Goal: Task Accomplishment & Management: Manage account settings

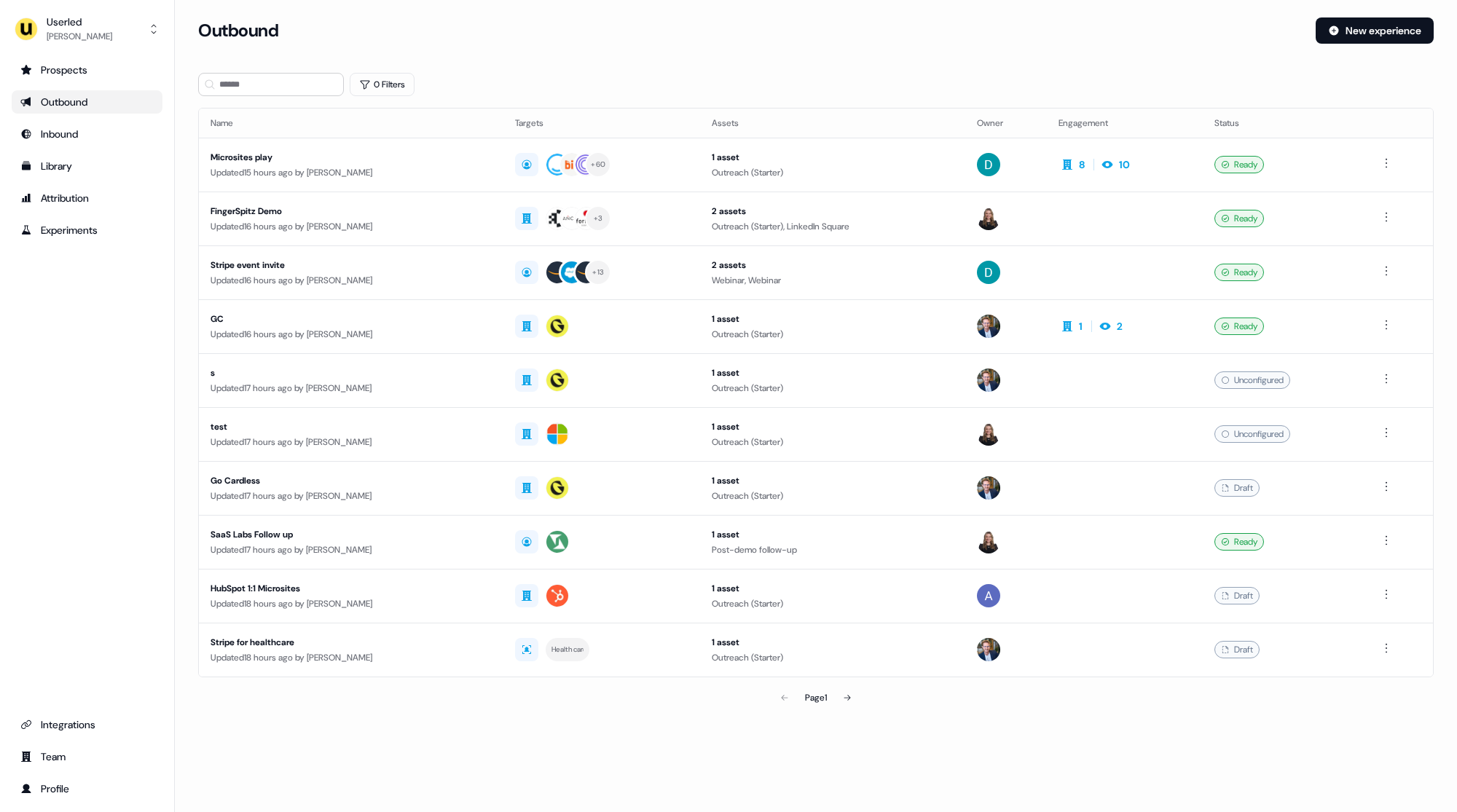
click at [61, 2] on div "Userled Oliver Grogan Prospects Outbound Inbound Library Attribution Experiment…" at bounding box center [87, 406] width 175 height 812
click at [77, 30] on div "Oliver Grogan" at bounding box center [79, 36] width 65 height 15
click at [82, 60] on div "Impersonate (Admin)" at bounding box center [86, 69] width 138 height 26
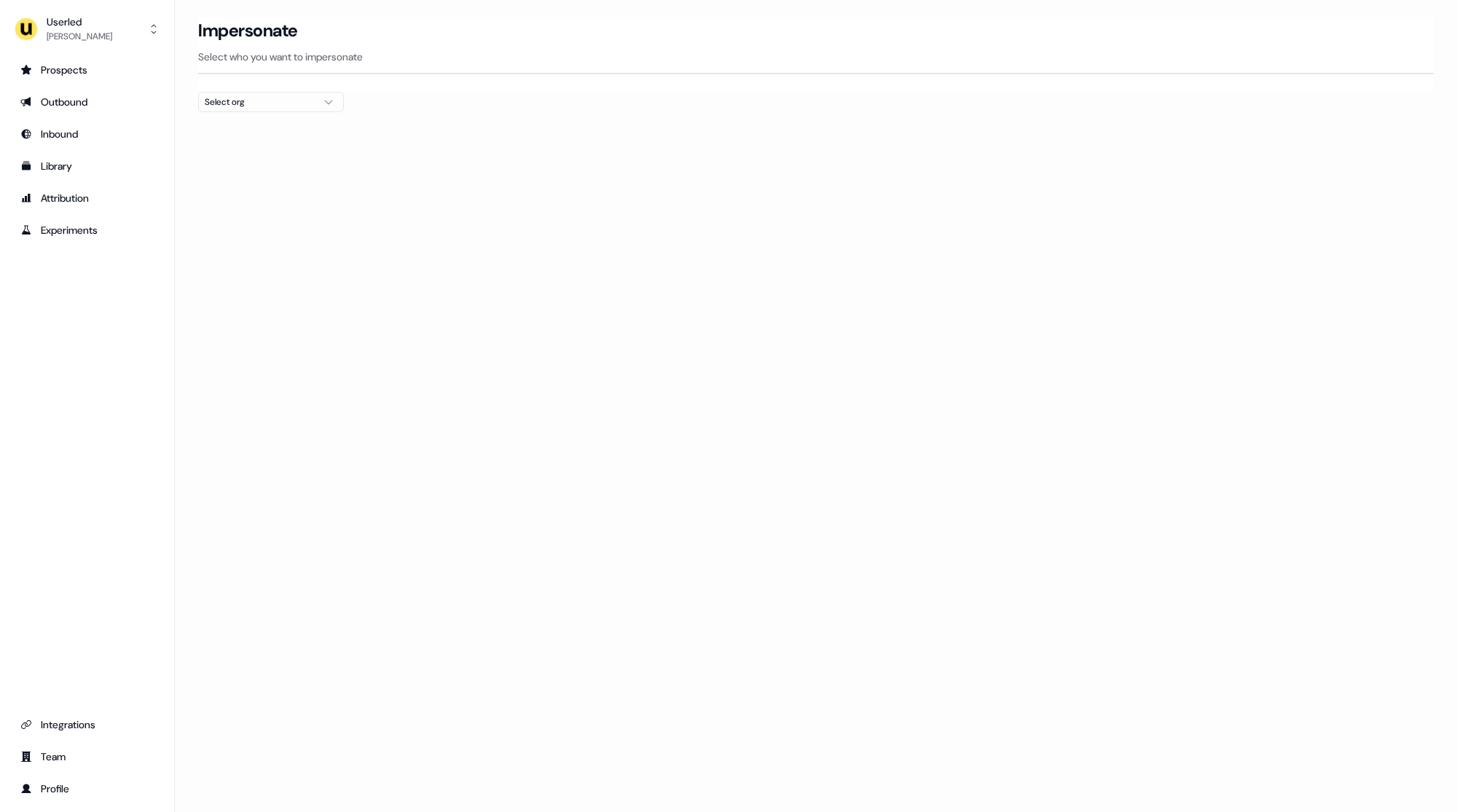
click at [228, 108] on button "Select org" at bounding box center [271, 101] width 146 height 20
type input "*****"
click at [263, 163] on div "Netnut" at bounding box center [271, 153] width 145 height 23
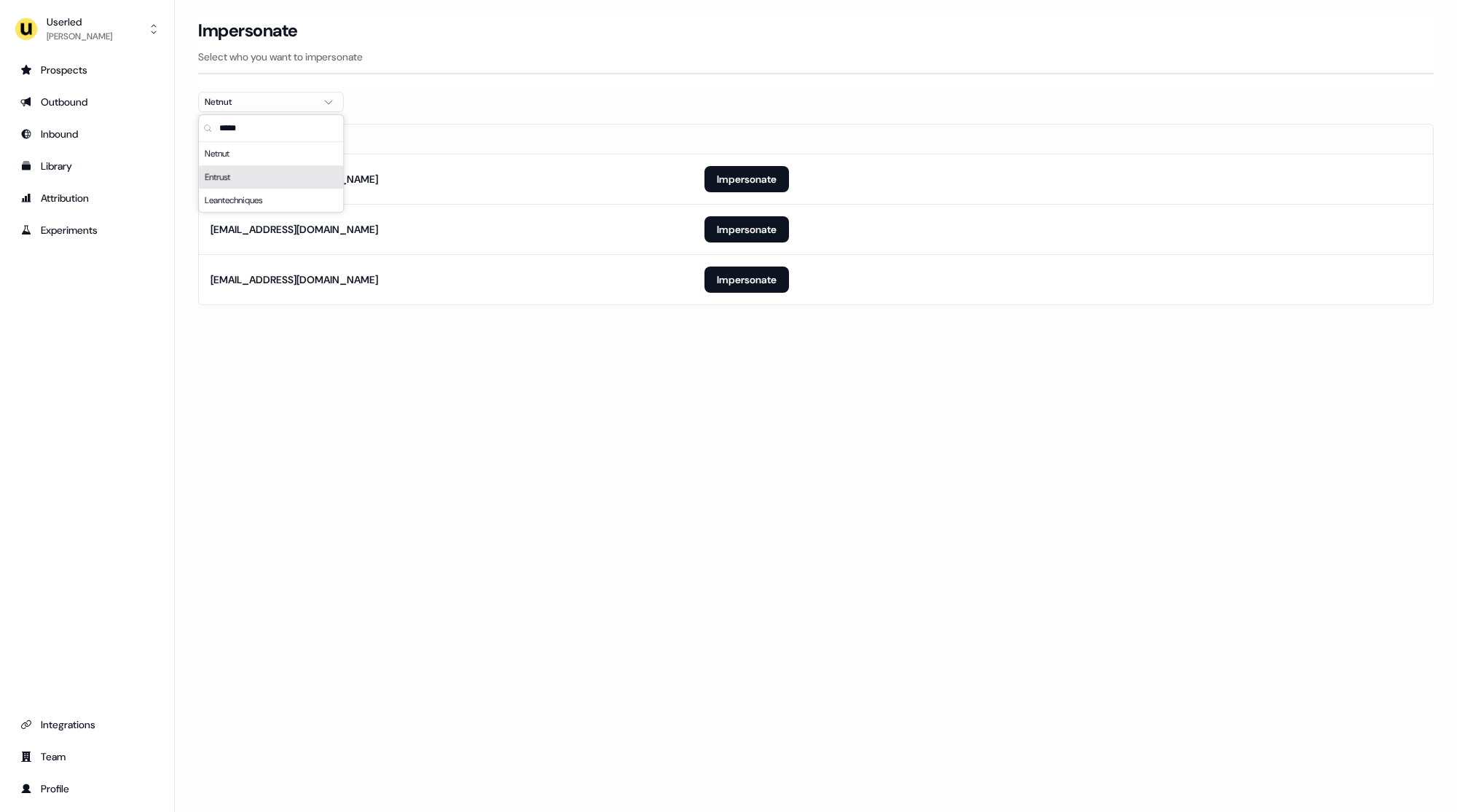
click at [670, 412] on div "Loading... Impersonate Select who you want to impersonate Netnut Email or@netnu…" at bounding box center [815, 406] width 1281 height 812
click at [734, 175] on button "Impersonate" at bounding box center [747, 179] width 85 height 26
